Goal: Navigation & Orientation: Find specific page/section

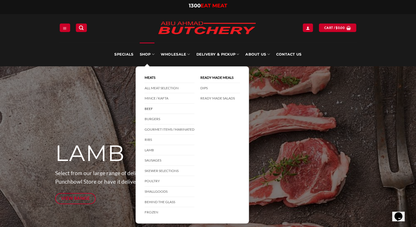
click at [160, 107] on link "Beef" at bounding box center [170, 109] width 50 height 10
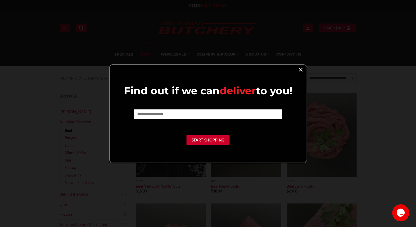
click at [303, 70] on link "×" at bounding box center [301, 69] width 8 height 8
click at [301, 71] on link "×" at bounding box center [301, 69] width 8 height 8
click at [301, 67] on link "×" at bounding box center [301, 69] width 8 height 8
click at [299, 69] on link "×" at bounding box center [301, 69] width 8 height 8
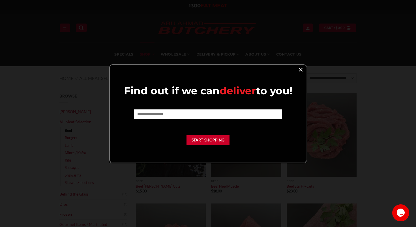
click at [299, 69] on link "×" at bounding box center [301, 69] width 8 height 8
click at [298, 67] on link "×" at bounding box center [301, 69] width 8 height 8
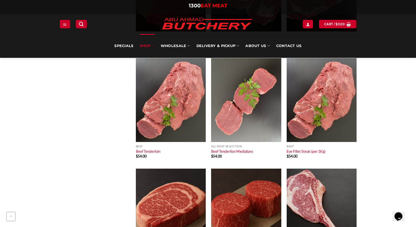
scroll to position [532, 0]
